Goal: Information Seeking & Learning: Learn about a topic

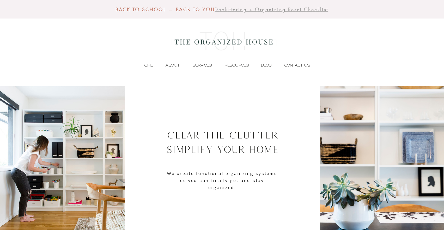
click at [202, 66] on p "SERVICES" at bounding box center [202, 65] width 24 height 8
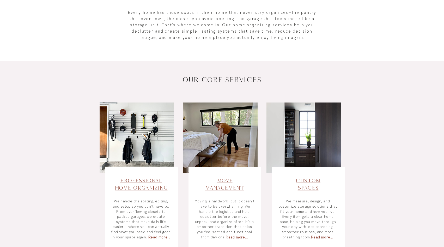
click at [215, 188] on span "Move Management​" at bounding box center [224, 183] width 39 height 13
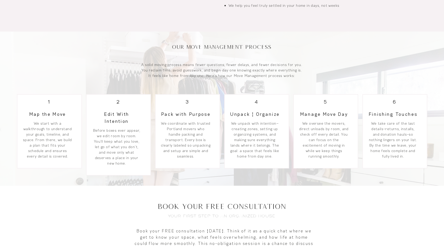
scroll to position [562, 0]
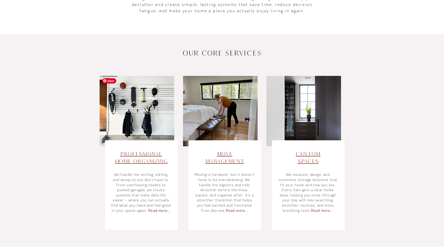
scroll to position [156, 0]
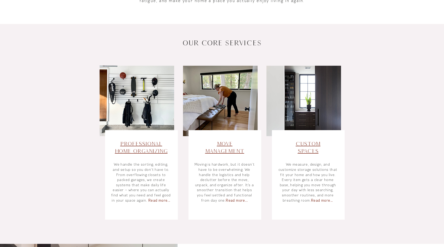
click at [125, 149] on span "Professional Home Organizing" at bounding box center [141, 146] width 53 height 13
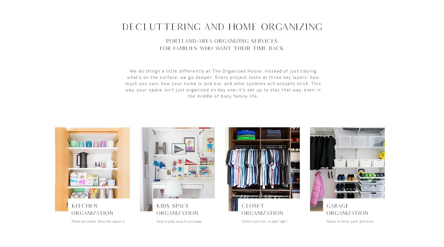
scroll to position [176, 0]
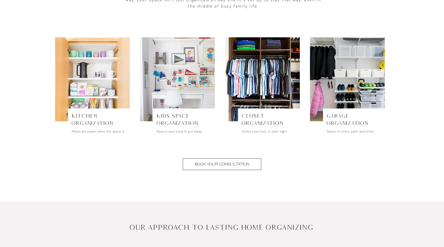
click at [338, 120] on h3 "Garage Organization" at bounding box center [355, 119] width 58 height 15
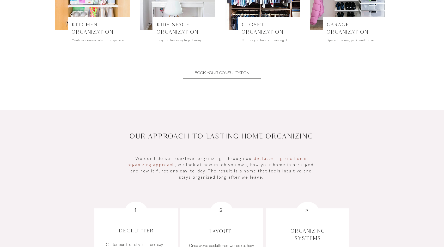
scroll to position [0, 0]
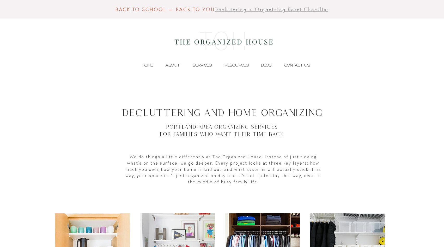
click at [203, 64] on p "SERVICES" at bounding box center [202, 65] width 24 height 8
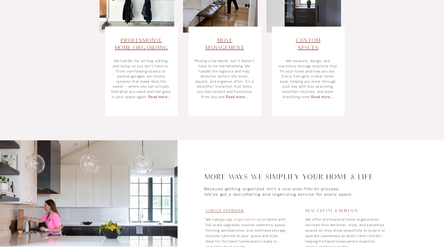
scroll to position [325, 0]
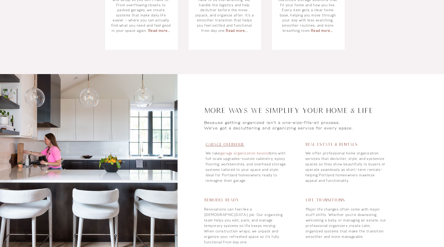
click at [213, 145] on span "Garage Overhaul" at bounding box center [224, 144] width 39 height 4
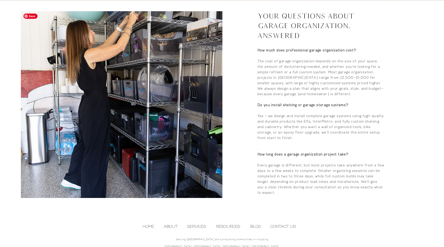
scroll to position [759, 0]
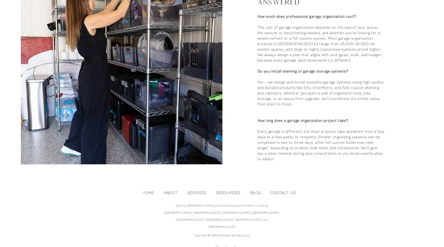
click at [212, 145] on img at bounding box center [121, 71] width 201 height 187
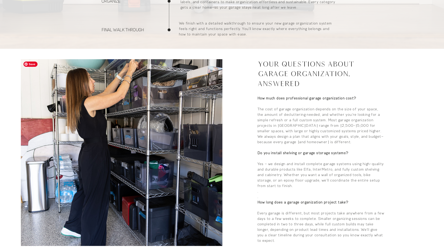
scroll to position [675, 0]
